Goal: Navigation & Orientation: Find specific page/section

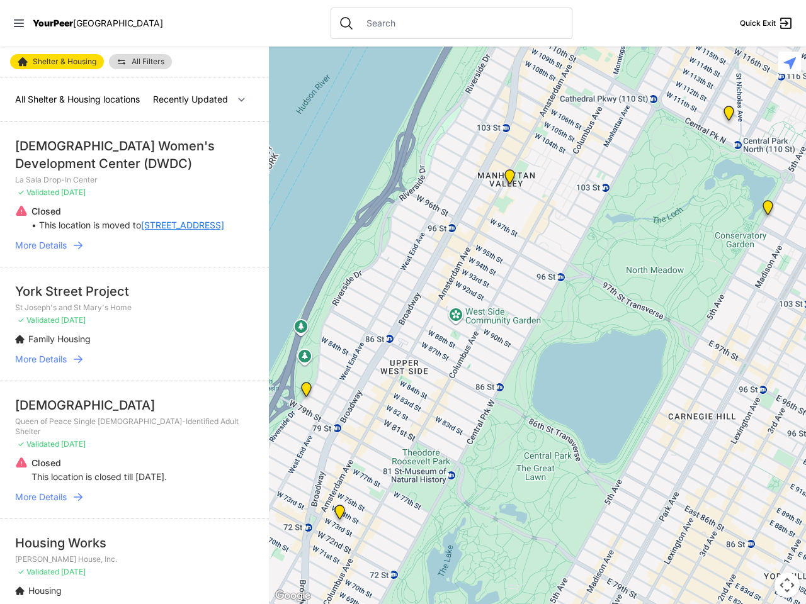
click at [19, 23] on icon at bounding box center [19, 24] width 10 height 8
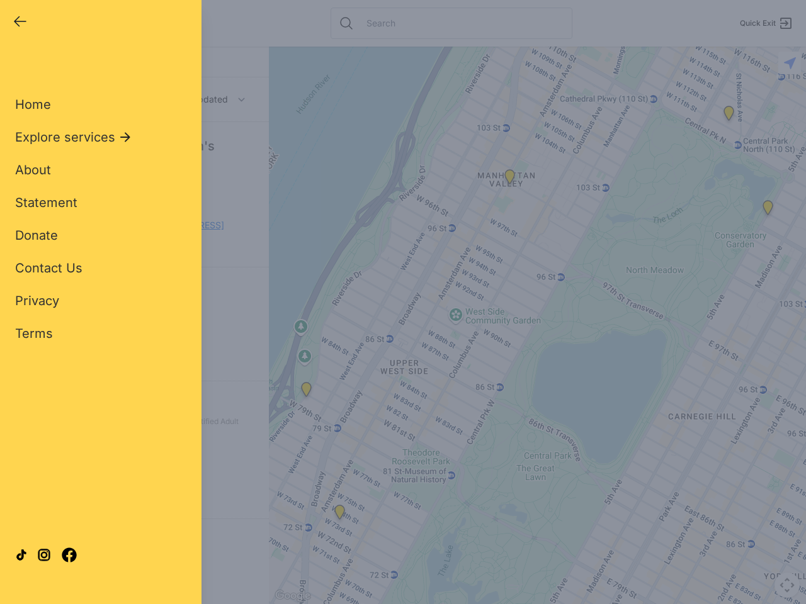
click at [537, 325] on div "Close panel YourPeer [GEOGRAPHIC_DATA] Quick Exit Single Adult Families Soup Ki…" at bounding box center [403, 302] width 806 height 604
click at [306, 392] on div "Close panel YourPeer [GEOGRAPHIC_DATA] Quick Exit Single Adult Families Soup Ki…" at bounding box center [403, 302] width 806 height 604
click at [339, 515] on div "Close panel YourPeer [GEOGRAPHIC_DATA] Quick Exit Single Adult Families Soup Ki…" at bounding box center [403, 302] width 806 height 604
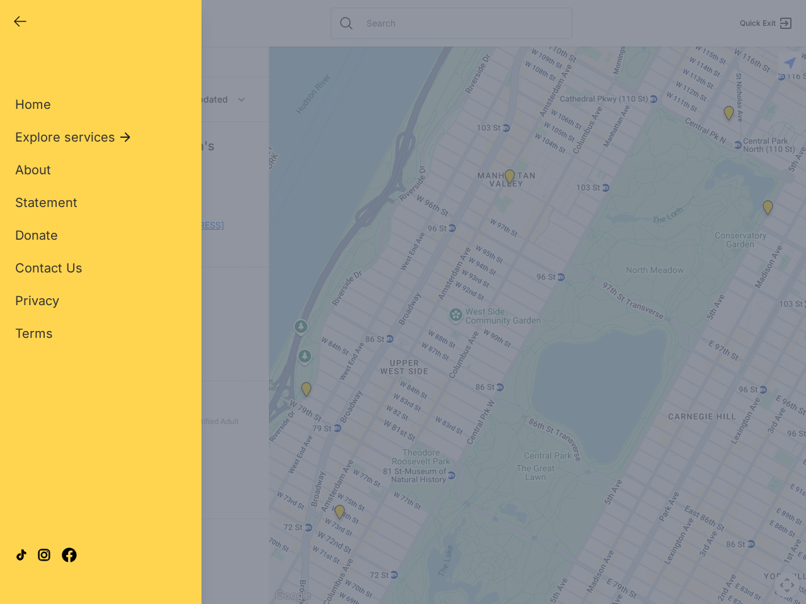
click at [509, 179] on div "Close panel YourPeer [GEOGRAPHIC_DATA] Quick Exit Single Adult Families Soup Ki…" at bounding box center [403, 302] width 806 height 604
click at [767, 210] on div "Close panel YourPeer [GEOGRAPHIC_DATA] Quick Exit Single Adult Families Soup Ki…" at bounding box center [403, 302] width 806 height 604
click at [728, 116] on div "Close panel YourPeer [GEOGRAPHIC_DATA] Quick Exit Single Adult Families Soup Ki…" at bounding box center [403, 302] width 806 height 604
click at [787, 585] on div "Close panel YourPeer [GEOGRAPHIC_DATA] Quick Exit Single Adult Families Soup Ki…" at bounding box center [403, 302] width 806 height 604
